Goal: Transaction & Acquisition: Purchase product/service

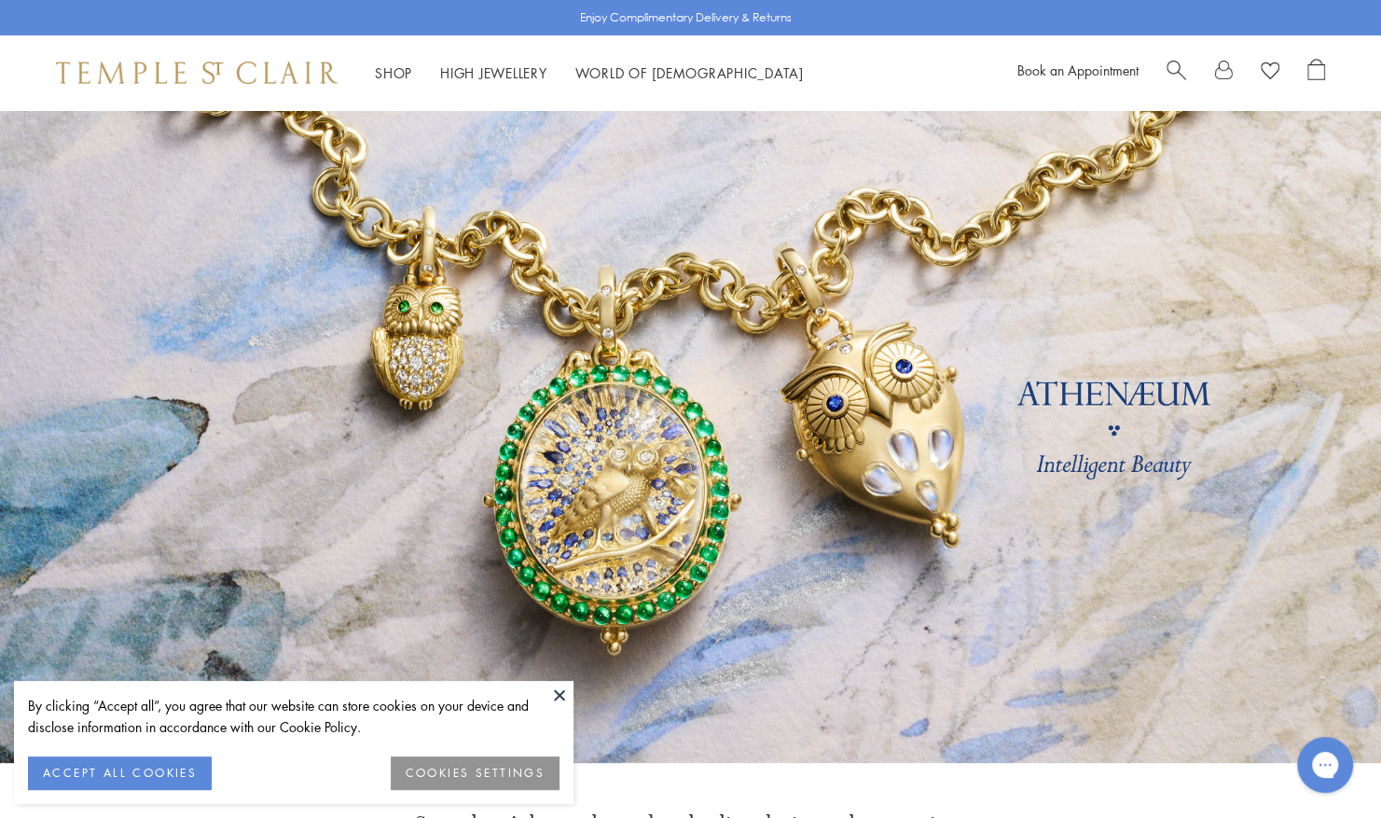
click at [554, 698] on button at bounding box center [560, 695] width 28 height 28
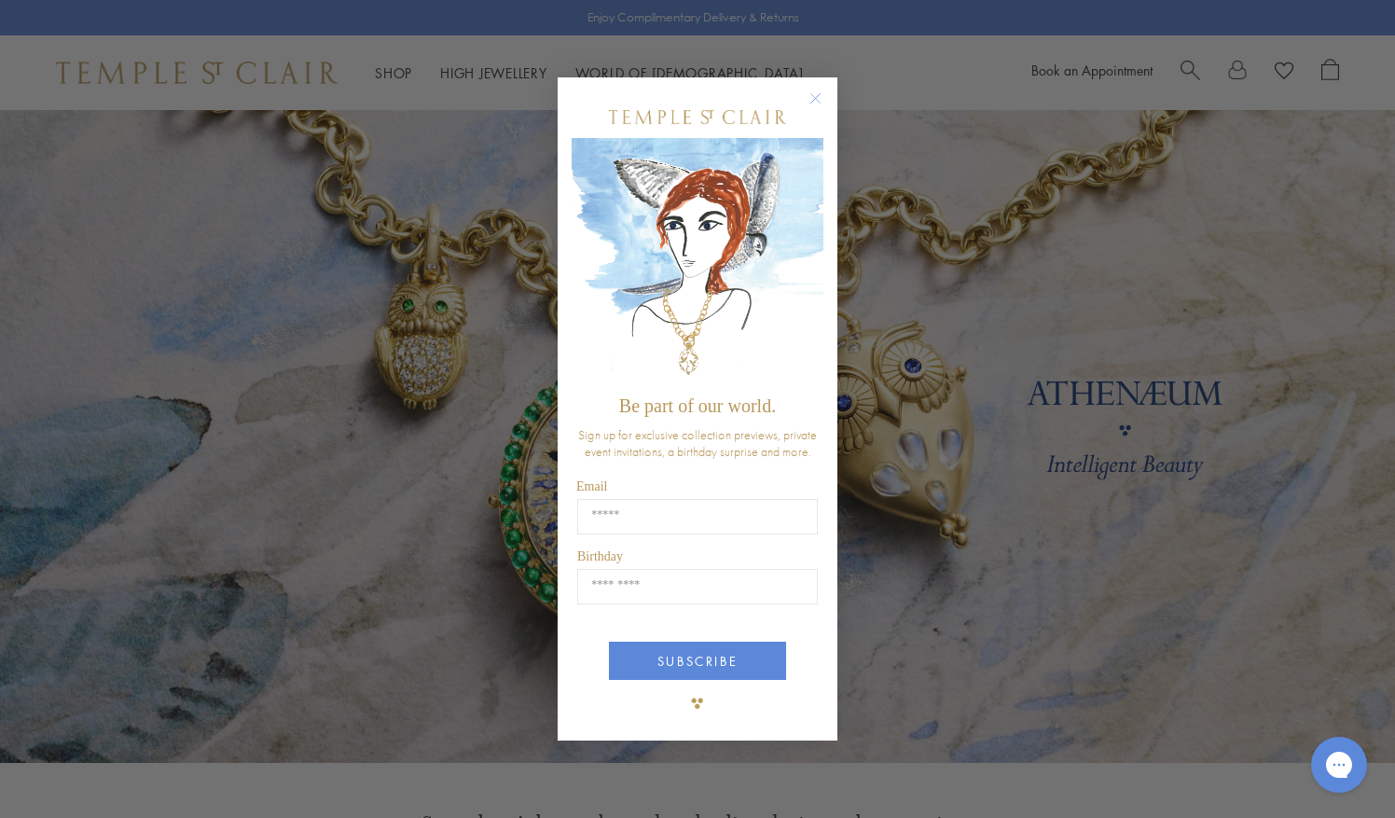
click at [131, 207] on div "Close dialog Be part of our world. Sign up for exclusive collection previews, p…" at bounding box center [697, 409] width 1395 height 818
click at [820, 99] on circle "Close dialog" at bounding box center [816, 98] width 22 height 22
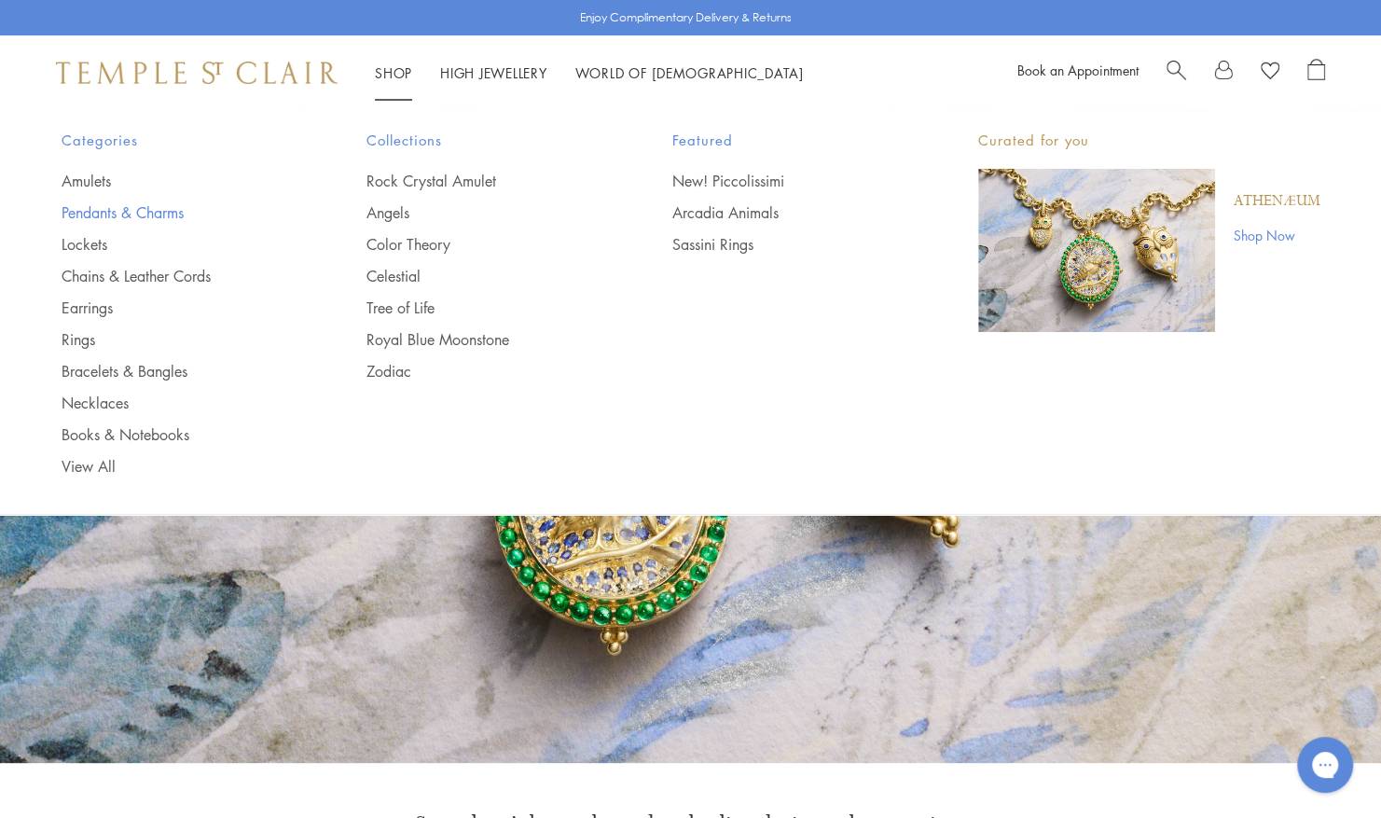
click at [171, 218] on link "Pendants & Charms" at bounding box center [177, 212] width 231 height 21
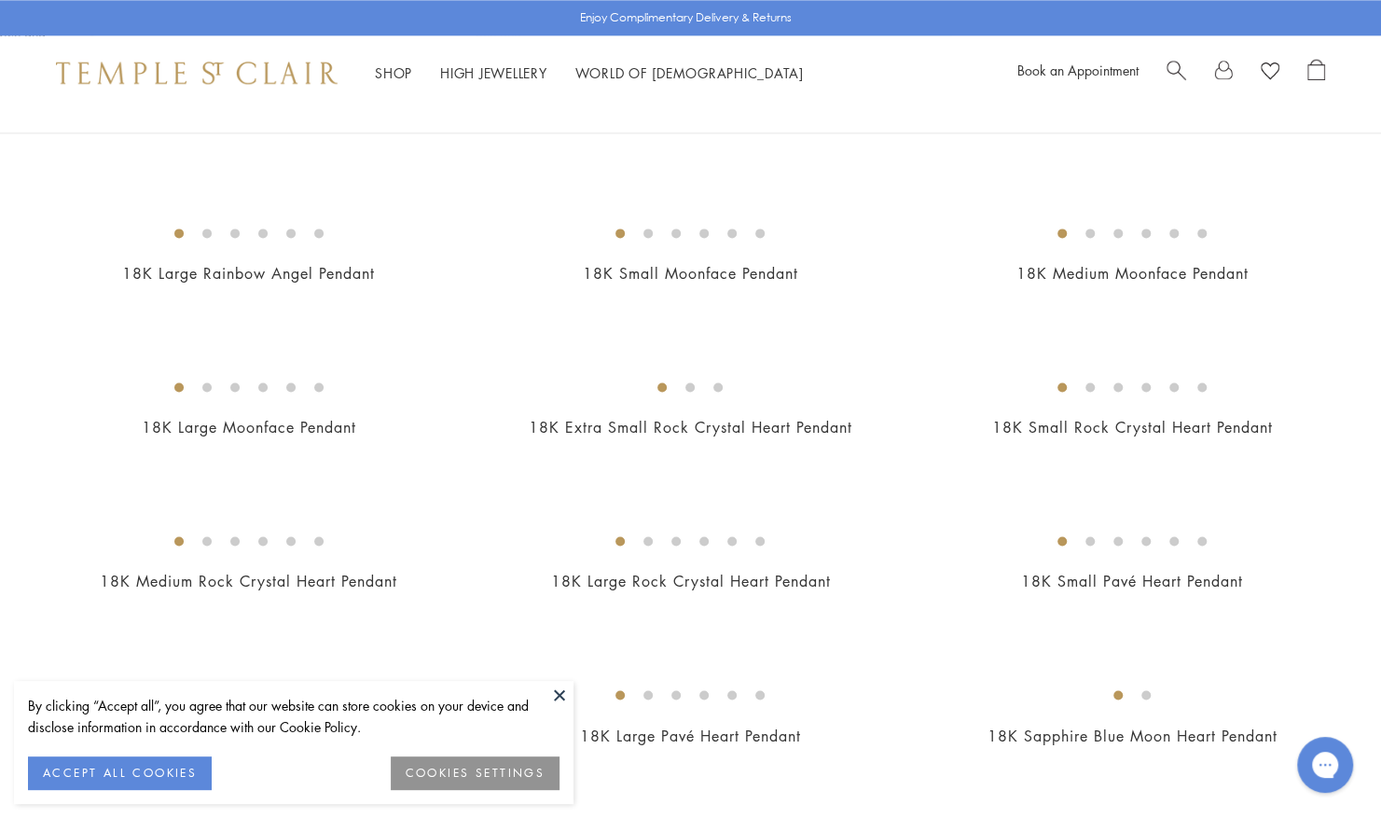
scroll to position [1323, 0]
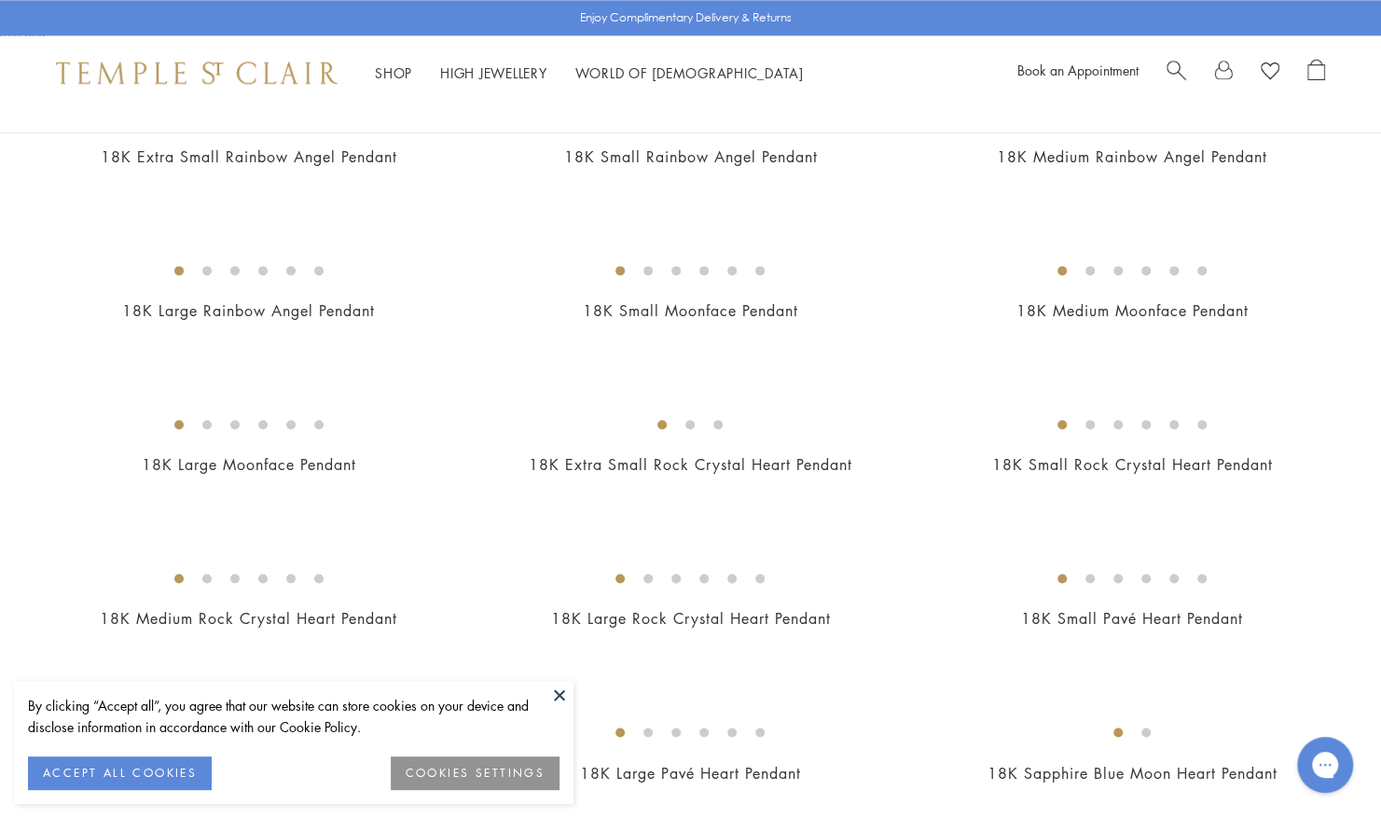
click at [0, 0] on img at bounding box center [0, 0] width 0 height 0
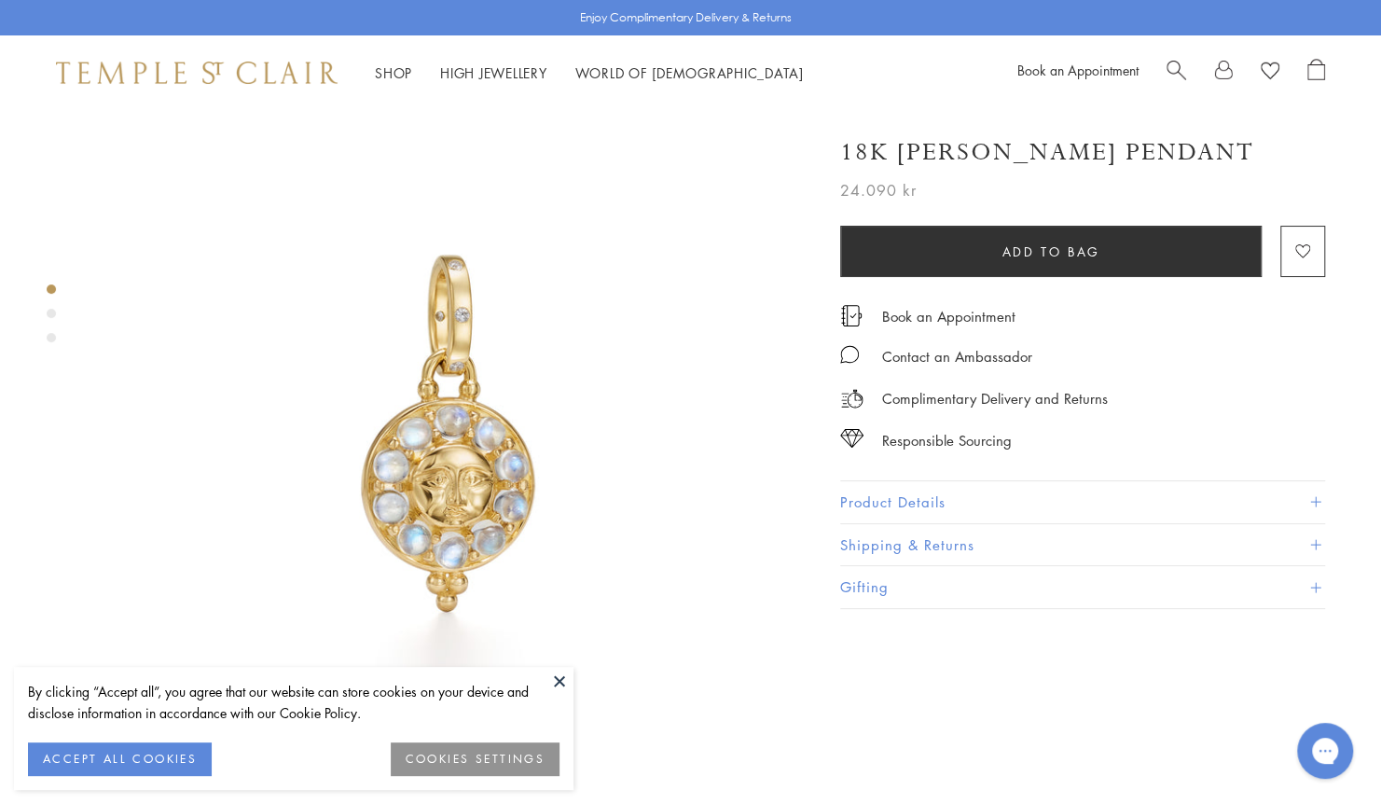
click at [561, 677] on button at bounding box center [560, 681] width 28 height 28
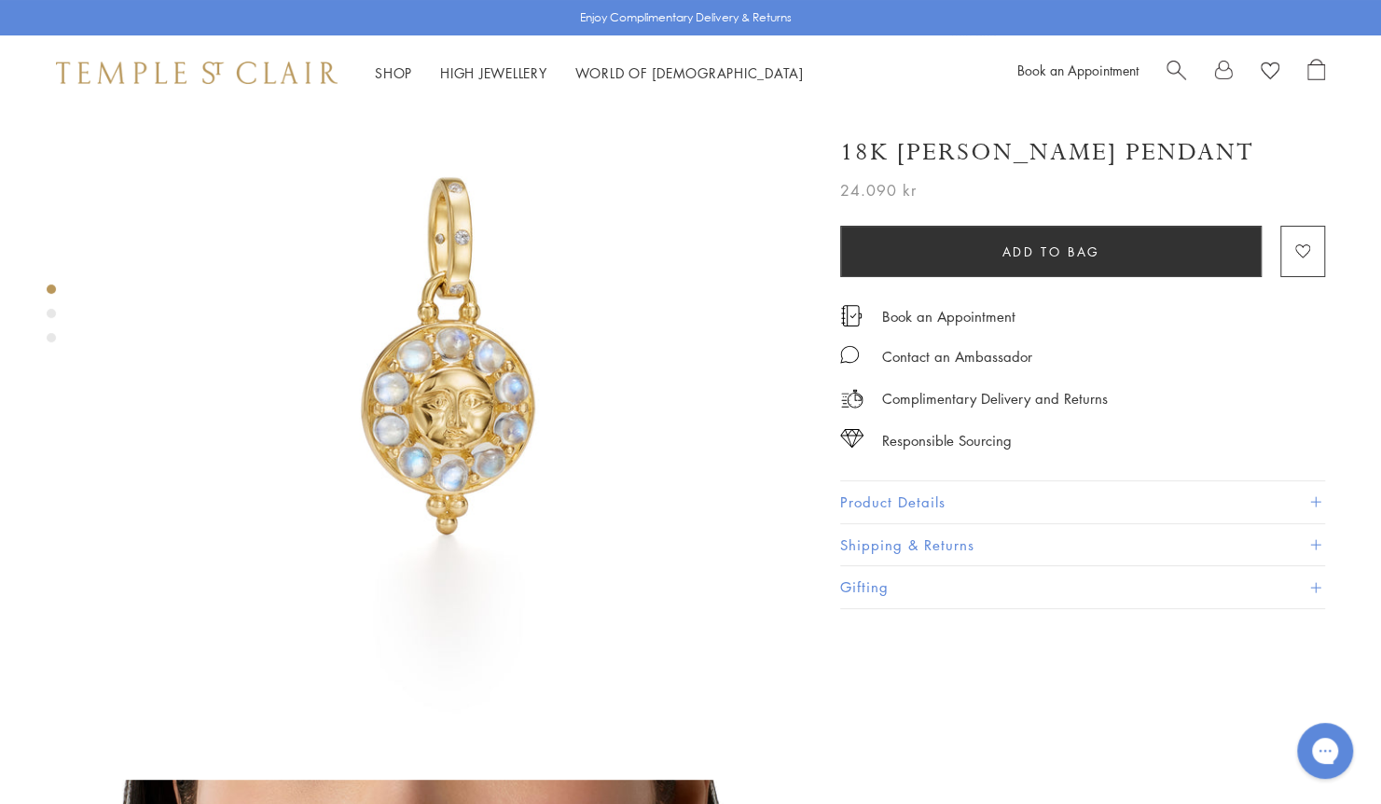
scroll to position [76, 0]
